Goal: Task Accomplishment & Management: Manage account settings

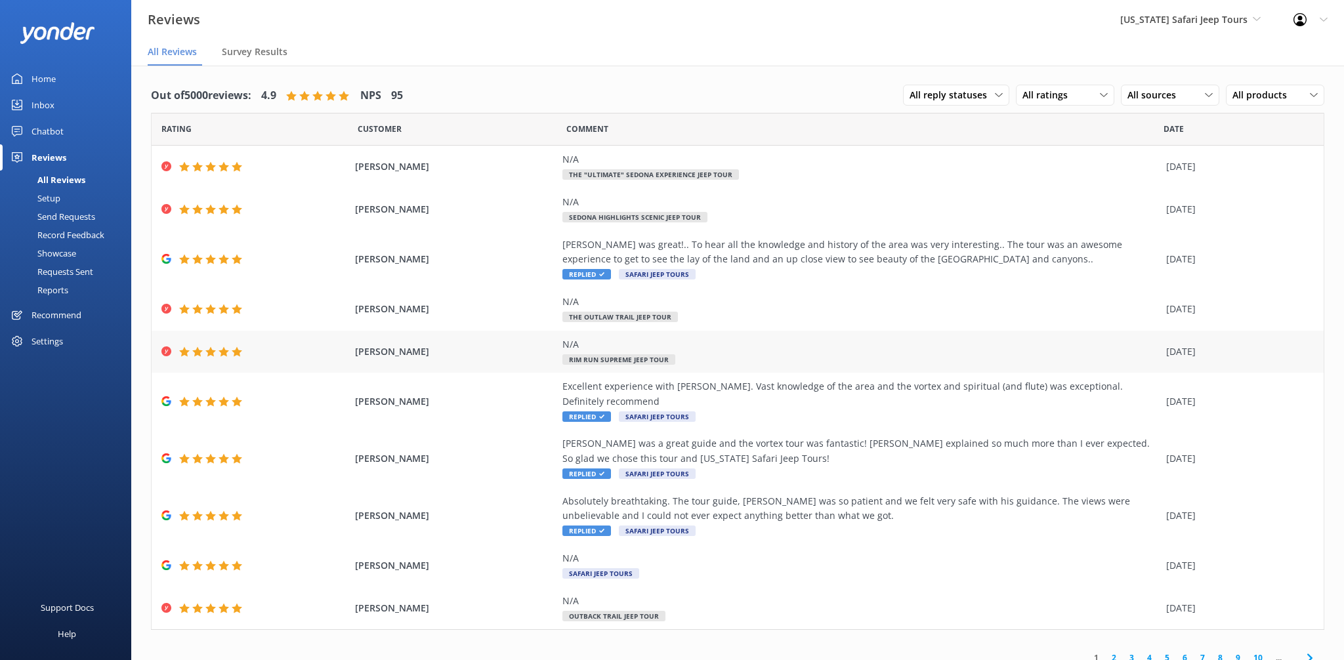
scroll to position [26, 0]
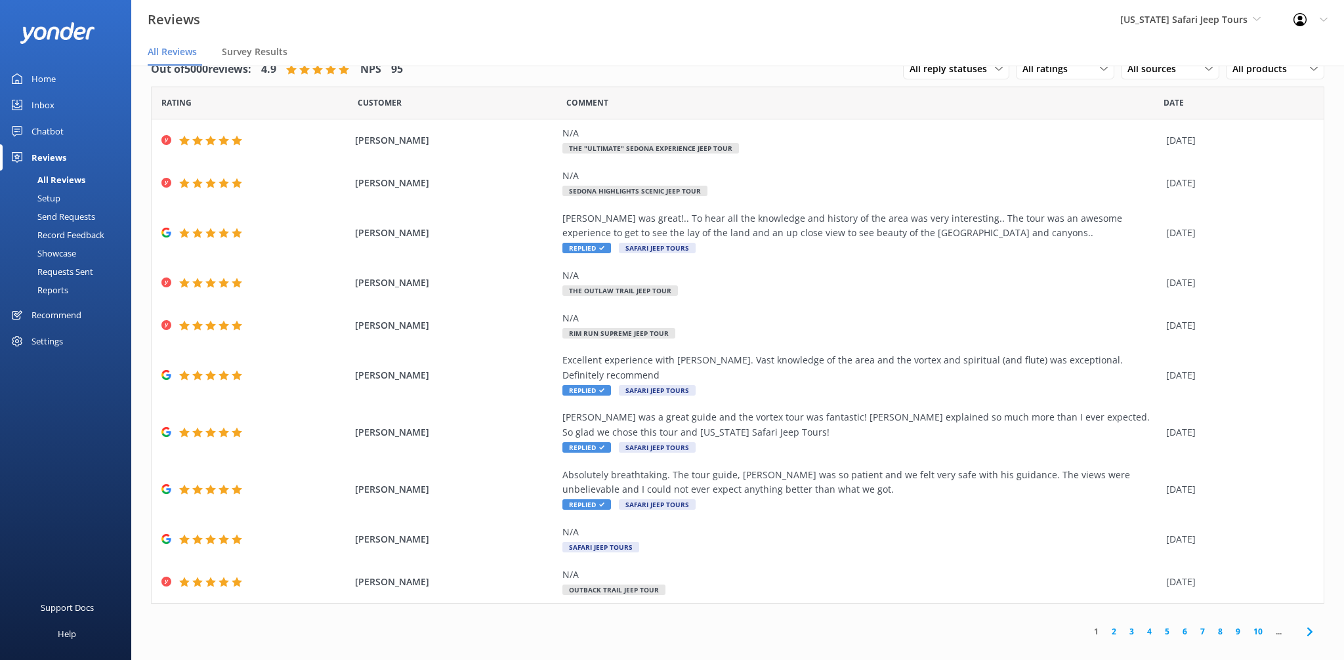
click at [35, 129] on div "Chatbot" at bounding box center [47, 131] width 32 height 26
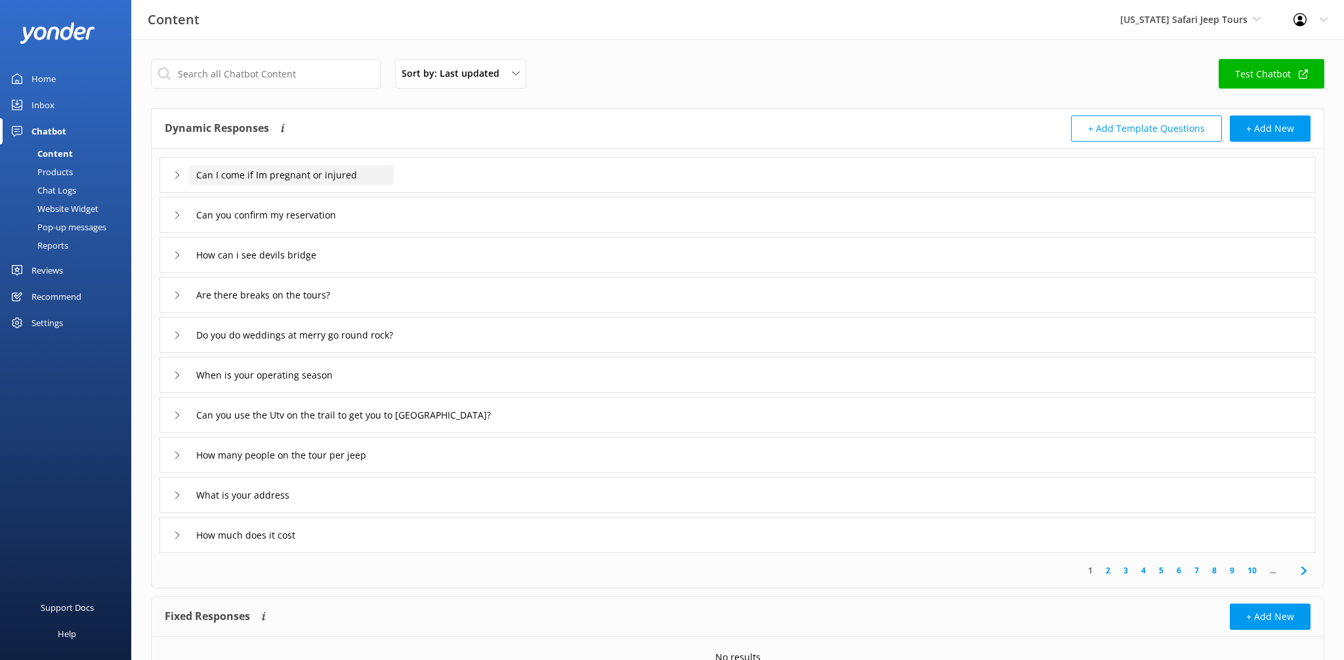
click at [388, 182] on input "Can I come if Im pregnant or injured" at bounding box center [291, 175] width 205 height 20
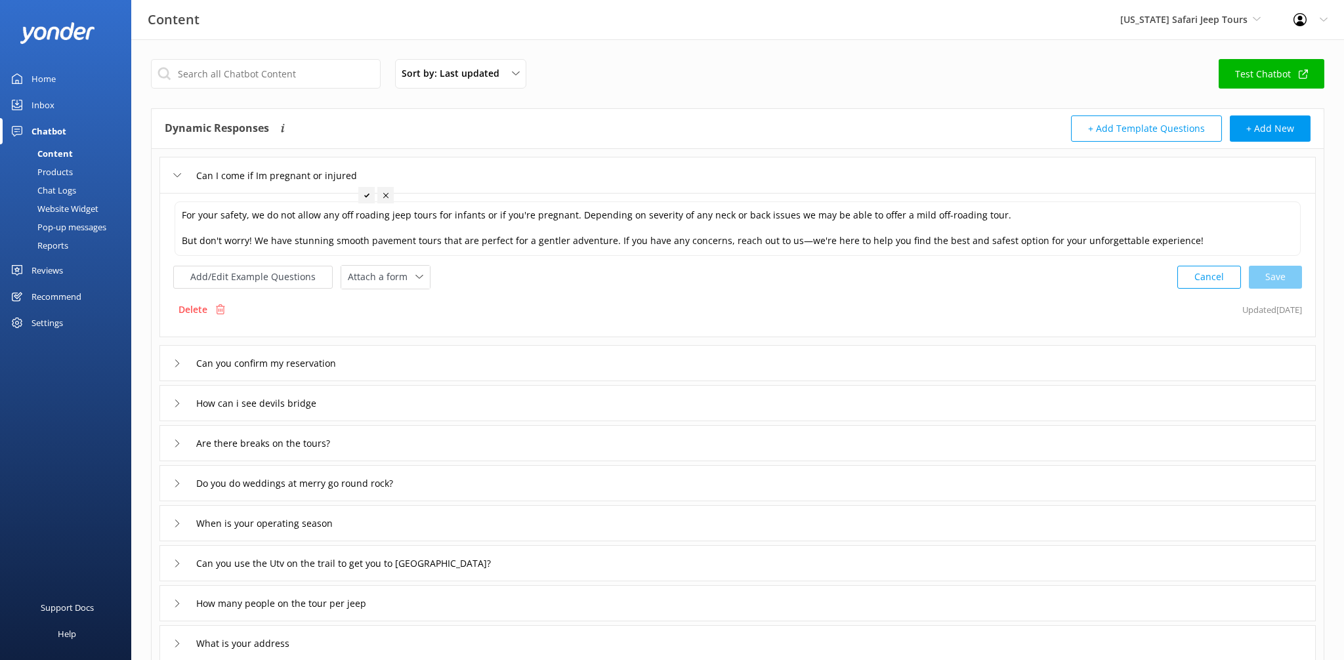
click at [480, 148] on div "Dynamic Responses The chatbot will generate a response based on the content inf…" at bounding box center [738, 129] width 1172 height 40
click at [47, 192] on div "Chat Logs" at bounding box center [42, 190] width 68 height 18
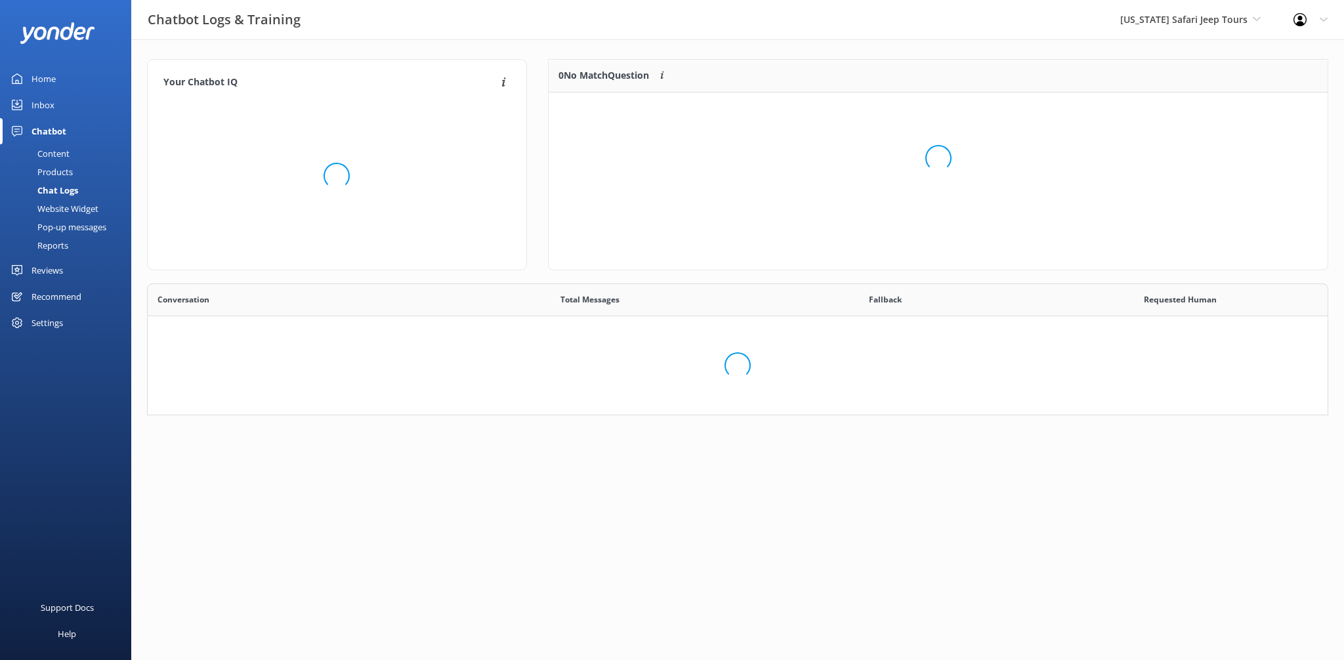
click at [47, 192] on div "Chat Logs" at bounding box center [43, 190] width 70 height 18
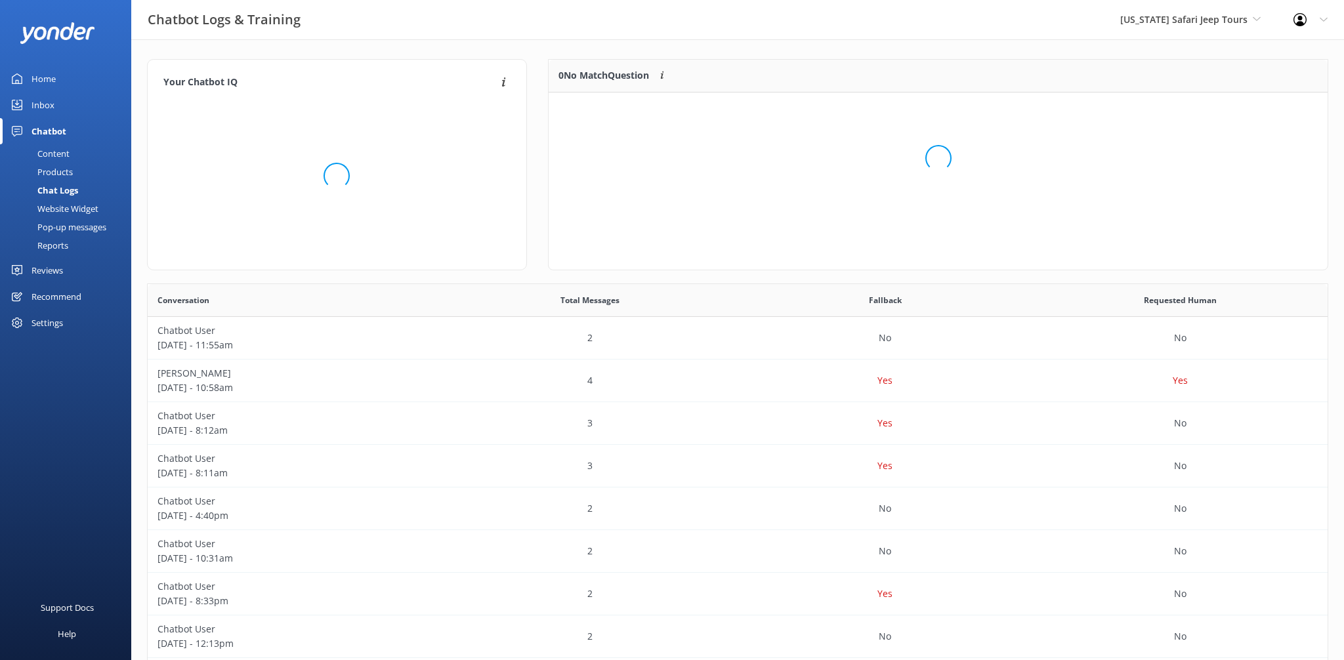
scroll to position [165, 779]
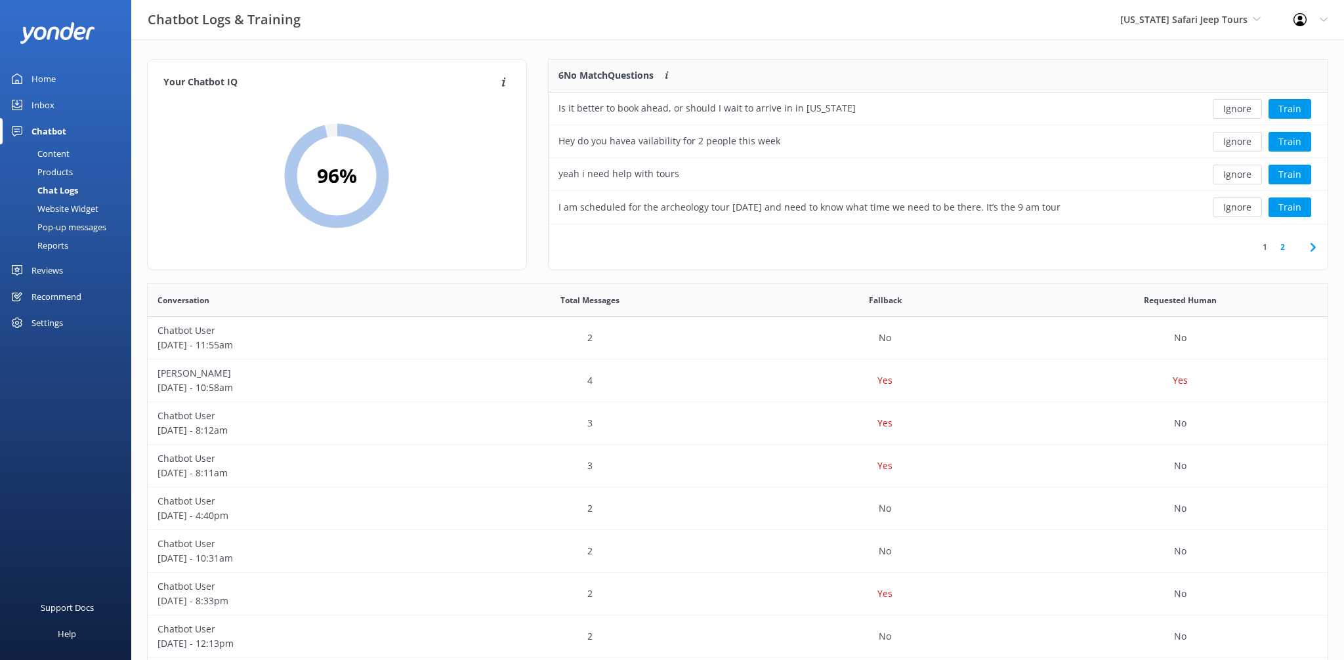
click at [41, 85] on div "Home" at bounding box center [43, 79] width 24 height 26
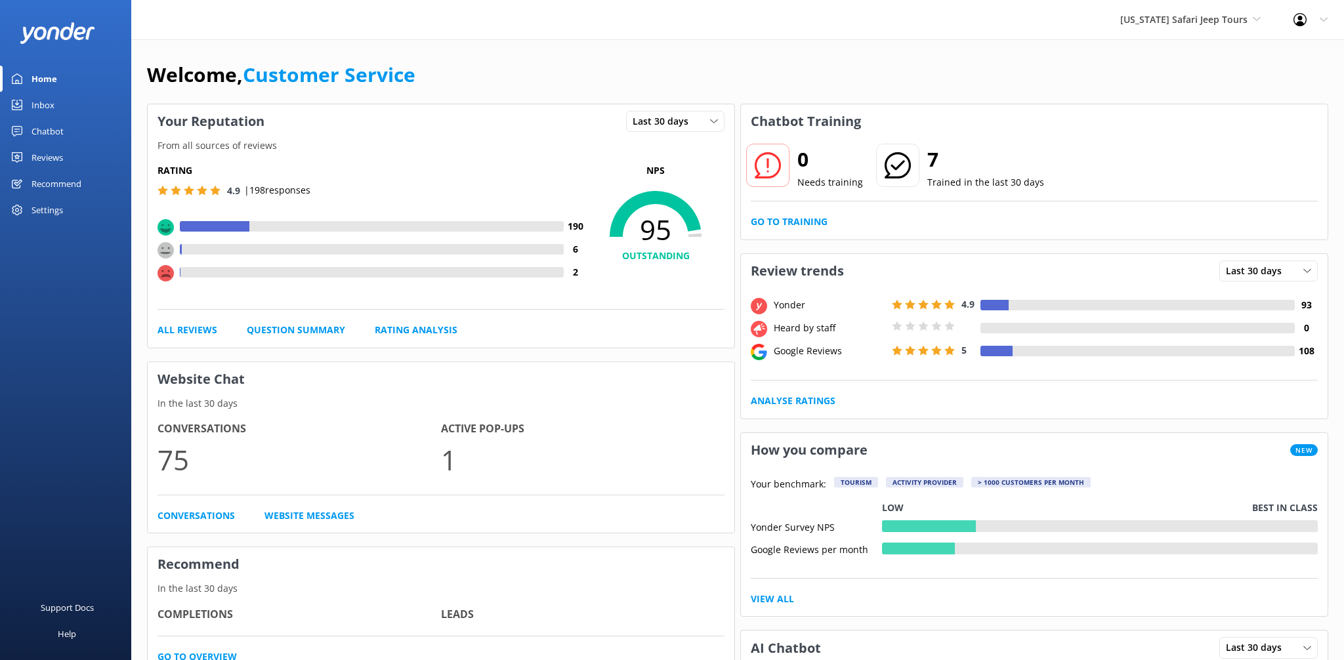
click at [42, 100] on div "Inbox" at bounding box center [42, 105] width 23 height 26
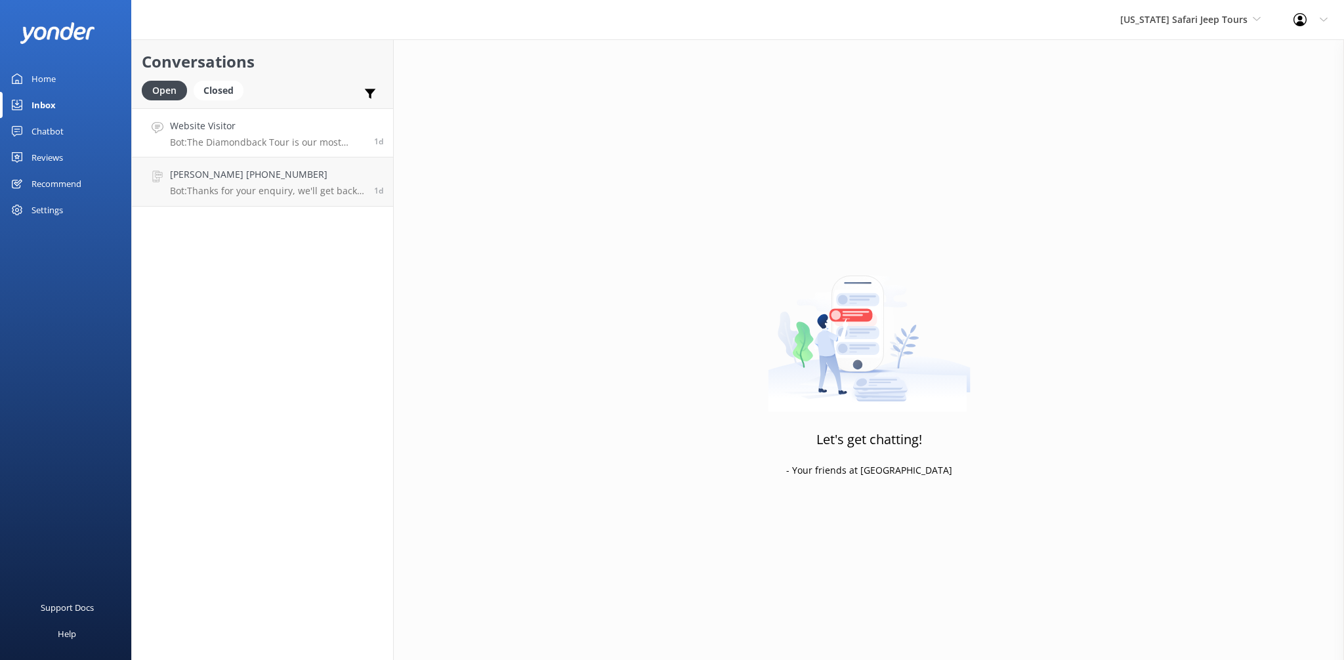
click at [209, 155] on link "Website Visitor Bot: The Diamondback Tour is our most rugged and is considered …" at bounding box center [262, 132] width 261 height 49
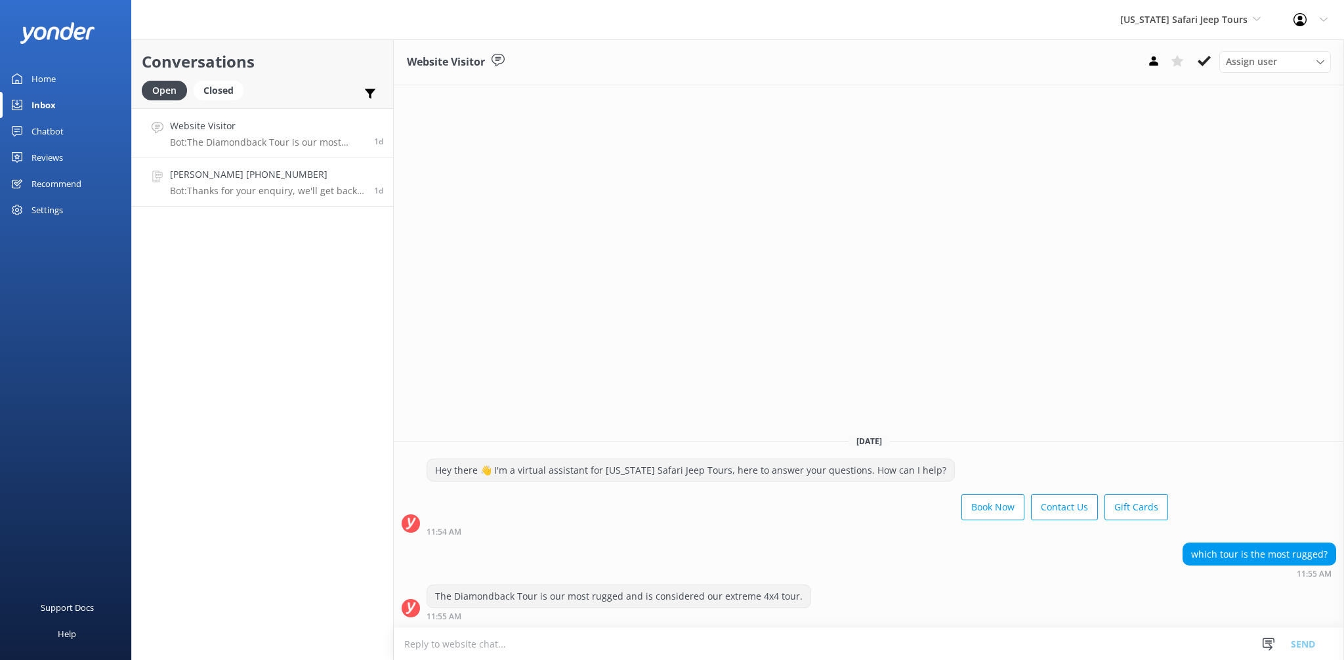
click at [251, 192] on p "Bot: Thanks for your enquiry, we'll get back to you as soon as we can during op…" at bounding box center [267, 191] width 194 height 12
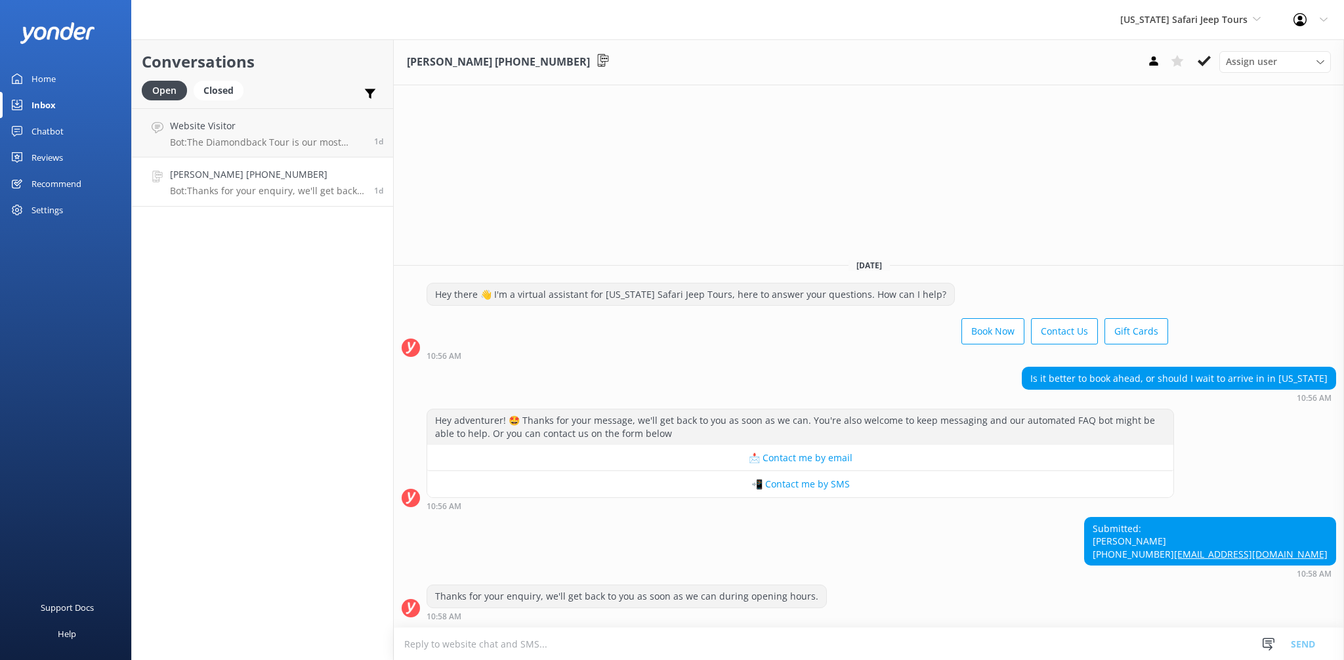
click at [25, 132] on link "Chatbot" at bounding box center [65, 131] width 131 height 26
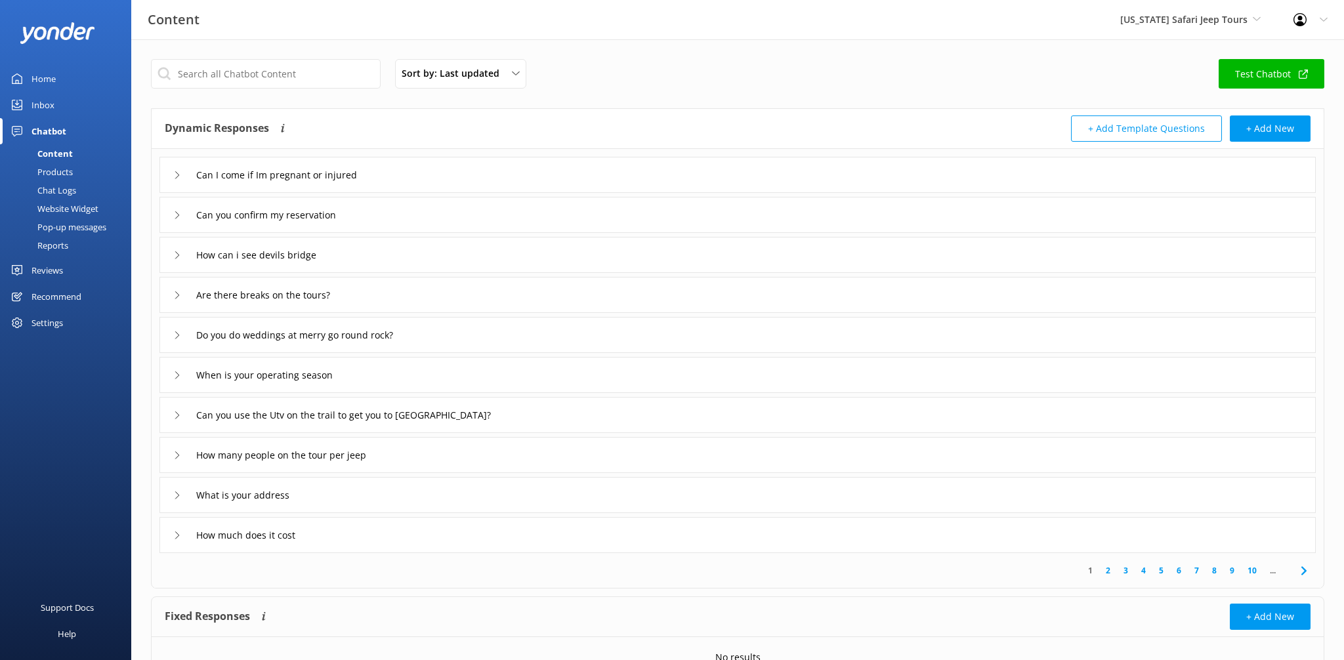
click at [60, 276] on div "Reviews" at bounding box center [46, 270] width 31 height 26
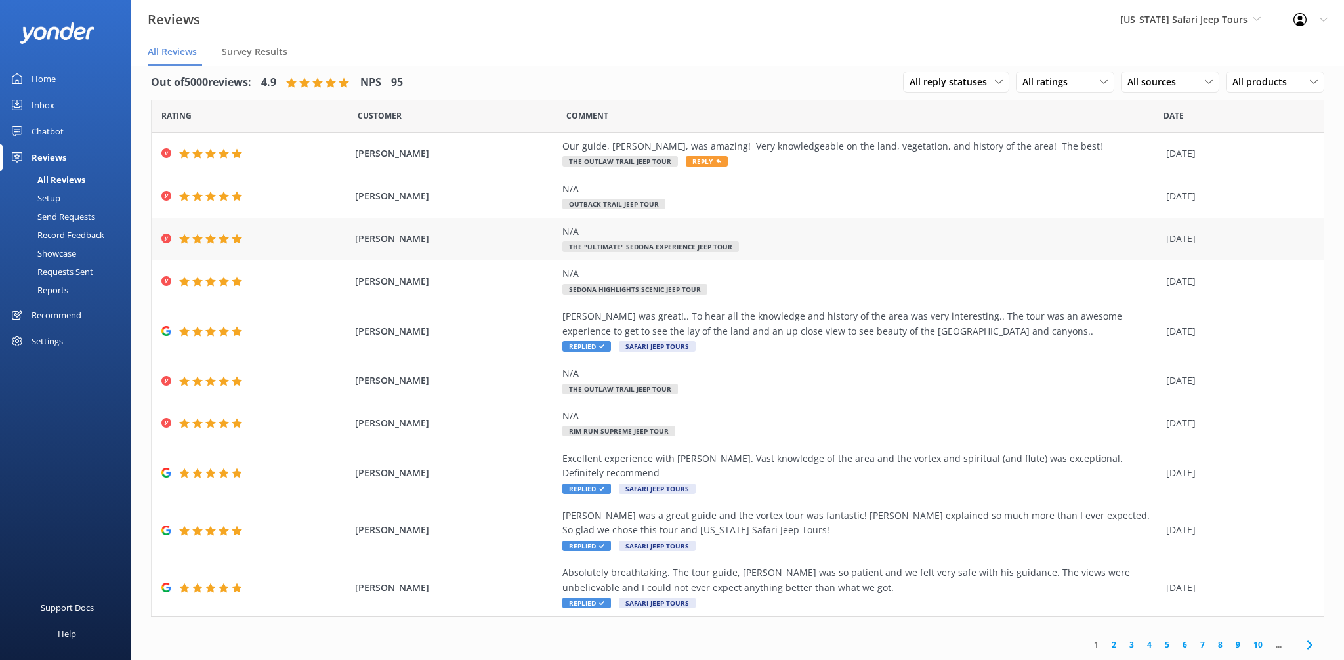
scroll to position [26, 0]
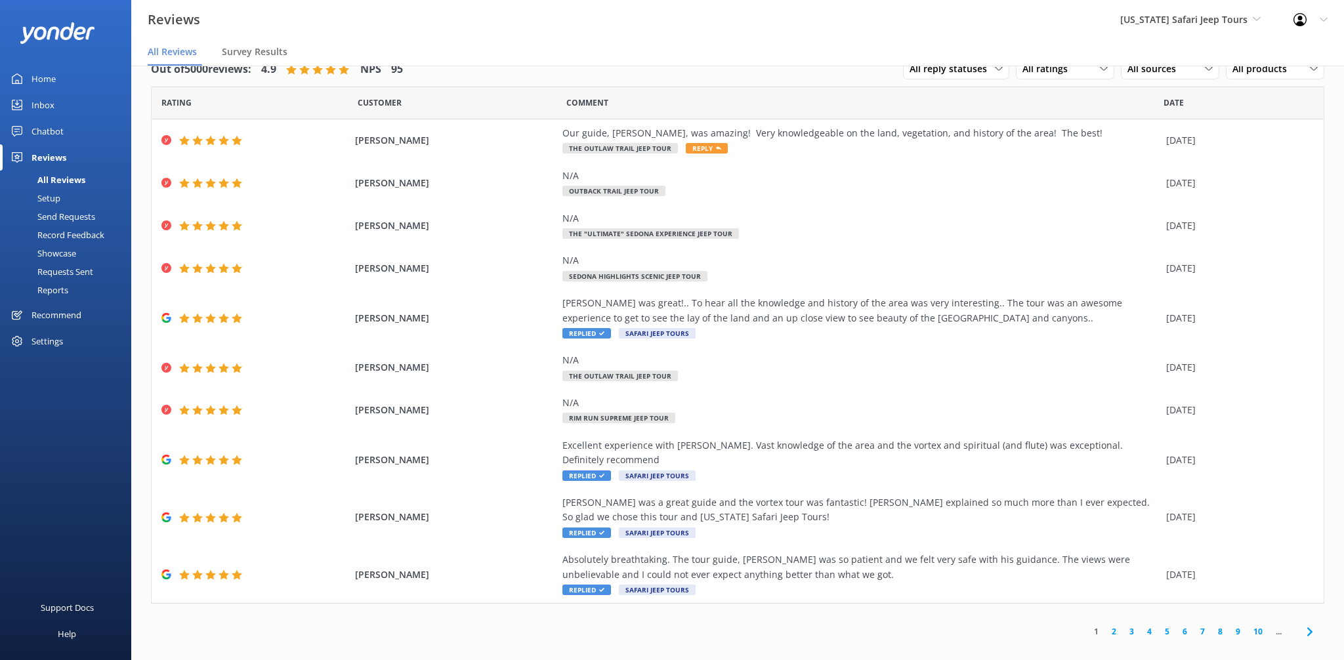
click at [1095, 625] on link "1" at bounding box center [1096, 631] width 18 height 12
